Goal: Obtain resource: Download file/media

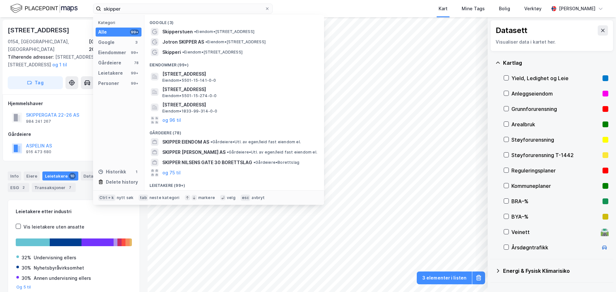
click at [55, 4] on div "skipper Kategori Alle 99+ Google 3 Eiendommer 99+ Gårdeiere 78 Leietakere 99+ P…" at bounding box center [308, 8] width 616 height 17
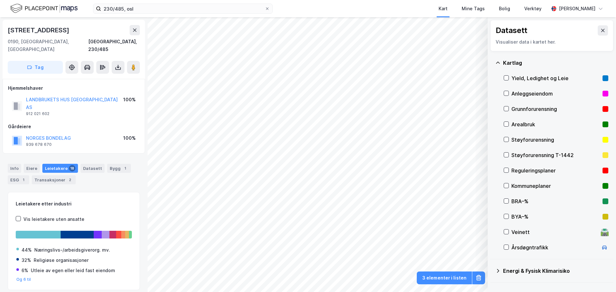
scroll to position [1, 0]
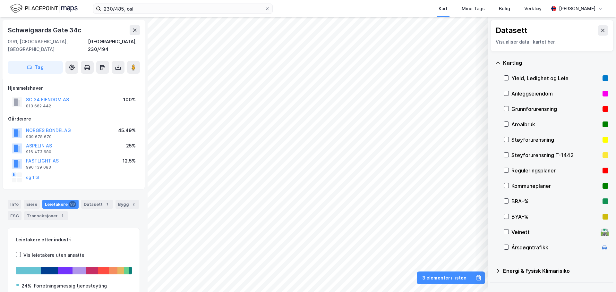
scroll to position [1, 0]
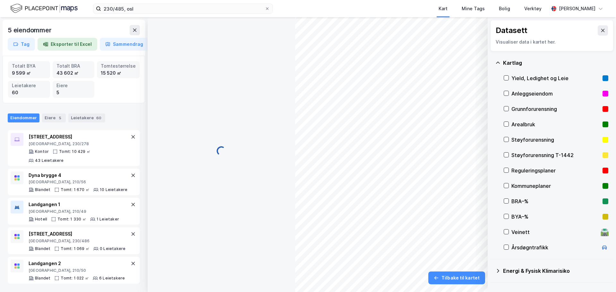
click at [293, 114] on div "5 eiendommer Tag Eksporter til Excel Sammendrag Totalt BYA 9 599 ㎡ Totalt BRA 4…" at bounding box center [308, 154] width 616 height 275
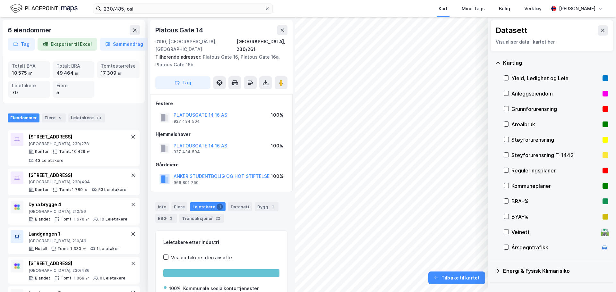
scroll to position [1, 0]
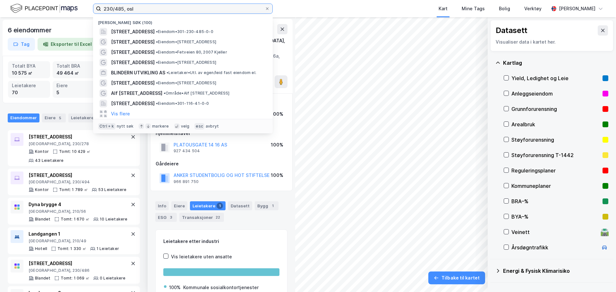
drag, startPoint x: 143, startPoint y: 8, endPoint x: 81, endPoint y: 0, distance: 62.7
click at [82, 0] on div "230/485, osl Nylige søk (100) [STREET_ADDRESS] • Eiendom • 301-230-485-0-0 Skip…" at bounding box center [308, 8] width 616 height 17
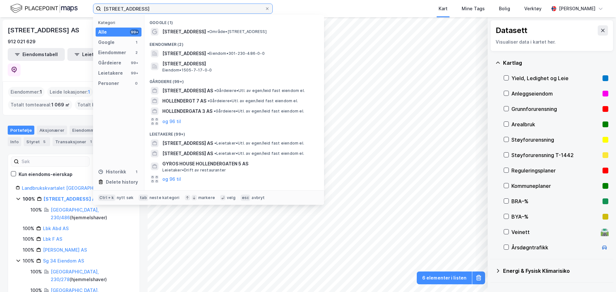
drag, startPoint x: 152, startPoint y: 9, endPoint x: 14, endPoint y: 2, distance: 137.8
click at [14, 1] on div "[STREET_ADDRESS] Kategori Alle 99+ Google 1 Eiendommer 2 Gårdeiere 99+ Leietake…" at bounding box center [308, 8] width 616 height 17
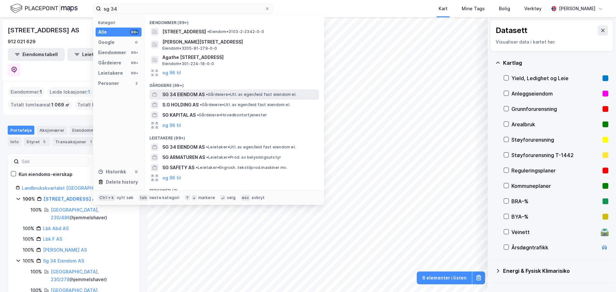
click at [196, 92] on span "SG 34 EIENDOM AS" at bounding box center [183, 95] width 42 height 8
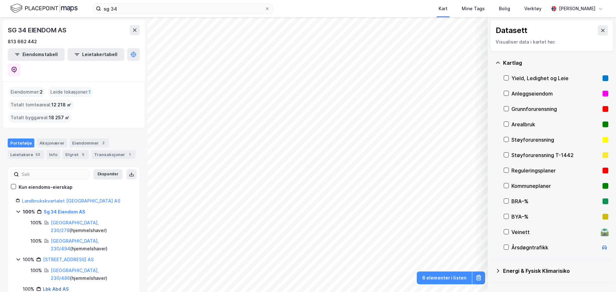
click at [63, 286] on link "Lbk Abd AS" at bounding box center [56, 288] width 26 height 5
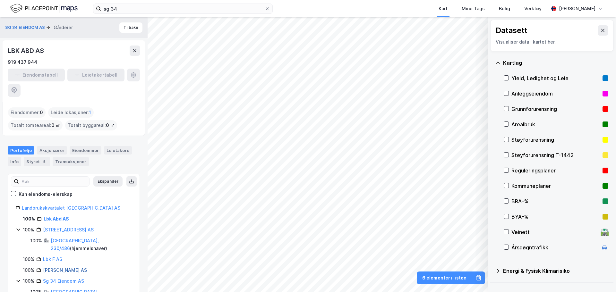
click at [82, 267] on link "[PERSON_NAME] AS" at bounding box center [65, 269] width 44 height 5
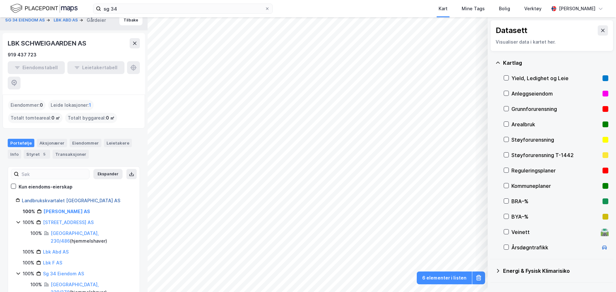
click at [64, 198] on link "Landbrukskvartalet [GEOGRAPHIC_DATA] AS" at bounding box center [71, 200] width 98 height 5
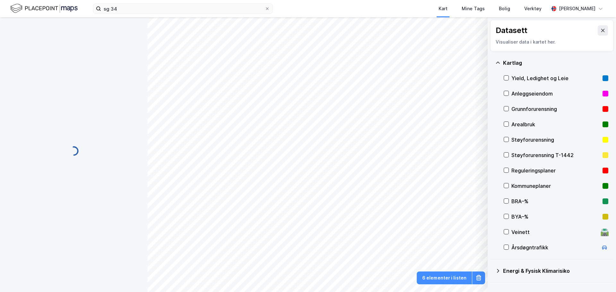
scroll to position [0, 0]
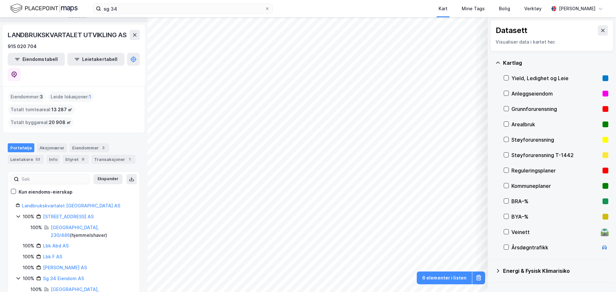
scroll to position [18, 0]
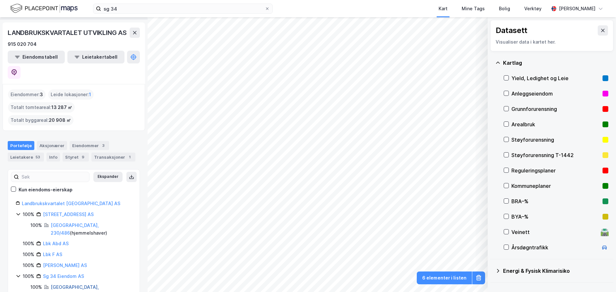
click at [65, 284] on link "[GEOGRAPHIC_DATA], 230/278" at bounding box center [75, 290] width 48 height 13
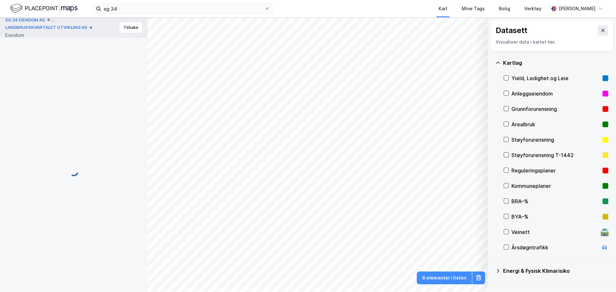
scroll to position [1, 0]
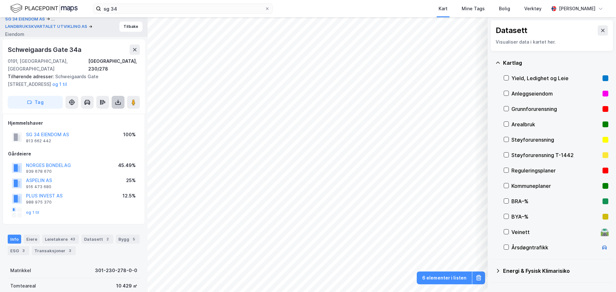
click at [119, 99] on icon at bounding box center [118, 102] width 6 height 6
click at [114, 110] on div "Last ned grunnbok" at bounding box center [90, 115] width 68 height 10
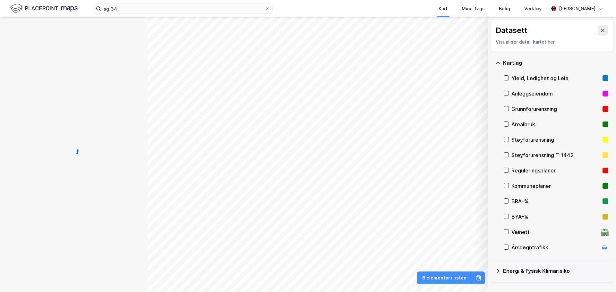
scroll to position [1, 0]
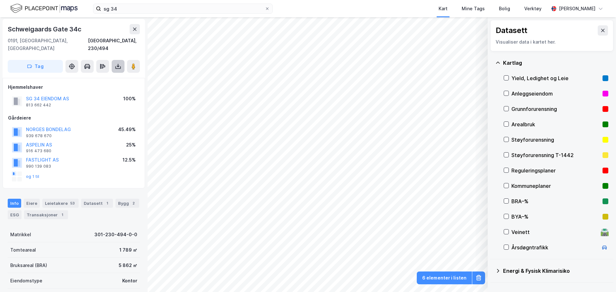
click at [116, 63] on icon at bounding box center [118, 66] width 6 height 6
click at [112, 74] on div "Last ned grunnbok" at bounding box center [90, 79] width 68 height 10
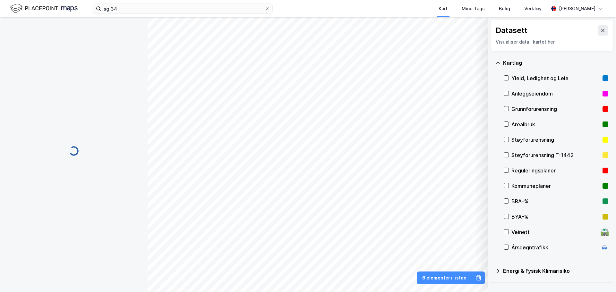
scroll to position [1, 0]
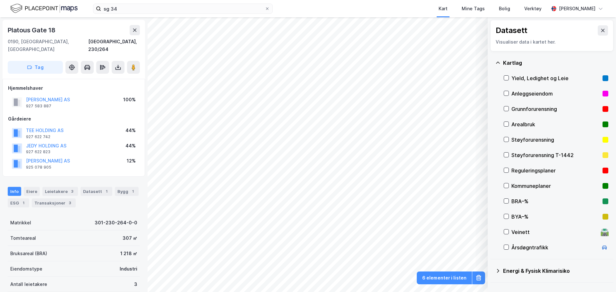
scroll to position [1, 0]
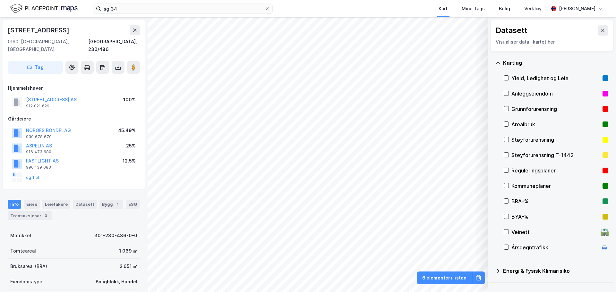
scroll to position [1, 0]
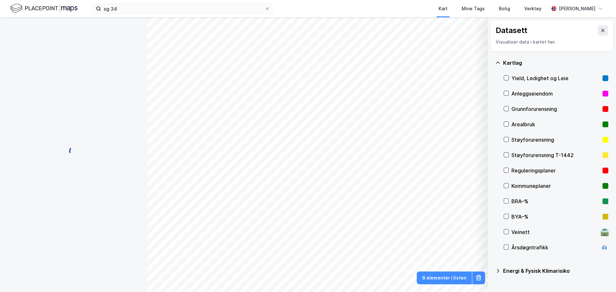
scroll to position [1, 0]
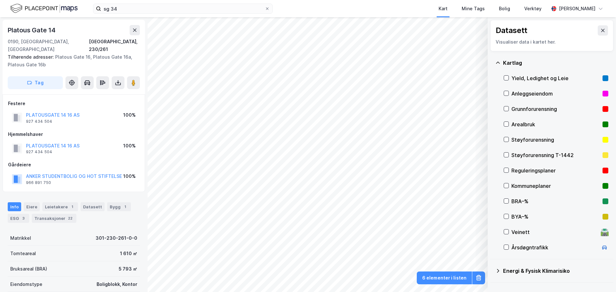
scroll to position [1, 0]
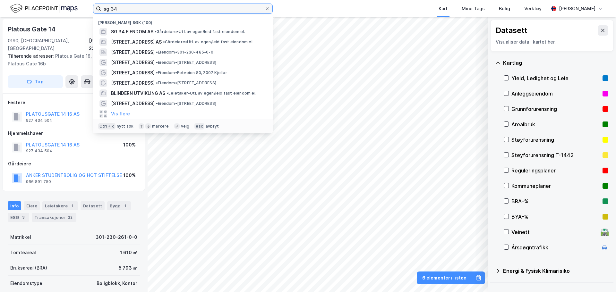
drag, startPoint x: 154, startPoint y: 12, endPoint x: 86, endPoint y: 4, distance: 68.5
click at [88, 5] on div "sg 34 Nylige søk (100) SG 34 EIENDOM AS • Gårdeiere • Utl. av egen/leid fast ei…" at bounding box center [308, 8] width 616 height 17
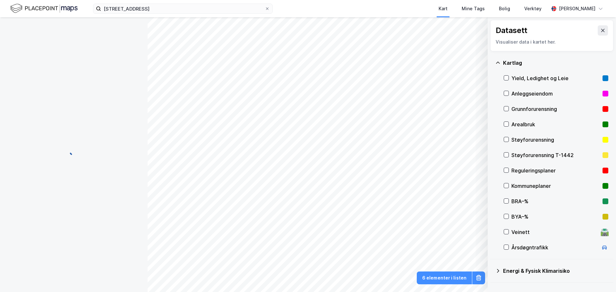
scroll to position [1, 0]
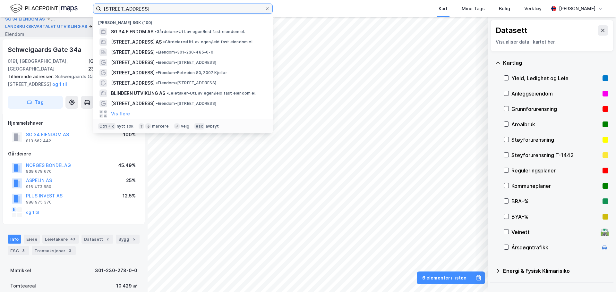
drag, startPoint x: 116, startPoint y: 5, endPoint x: 25, endPoint y: 3, distance: 91.1
click at [25, 3] on div "[STREET_ADDRESS] Nylige søk (100) SG 34 EIENDOM AS • Gårdeiere • Utl. av egen/l…" at bounding box center [308, 8] width 616 height 17
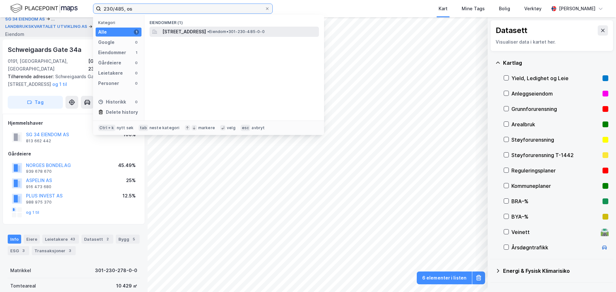
type input "230/485, os"
click at [183, 28] on span "[STREET_ADDRESS]" at bounding box center [184, 32] width 44 height 8
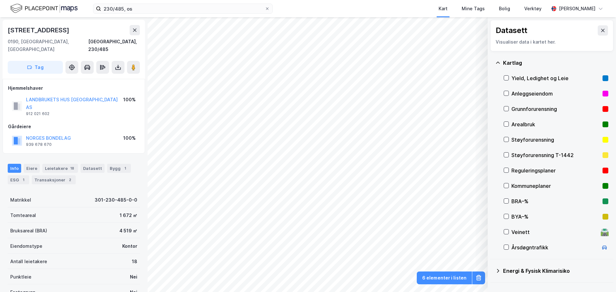
scroll to position [1, 0]
click at [0, 0] on button "LANDBRUKETS HUS [GEOGRAPHIC_DATA] AS" at bounding box center [0, 0] width 0 height 0
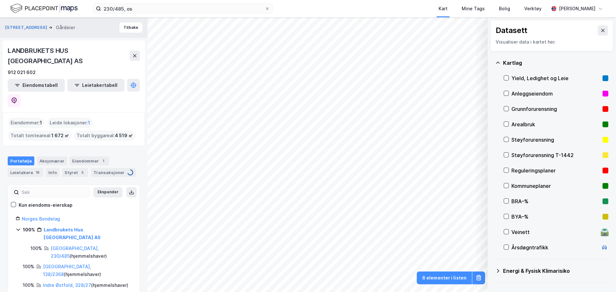
scroll to position [32, 0]
